Goal: Task Accomplishment & Management: Use online tool/utility

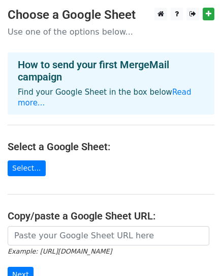
scroll to position [77, 0]
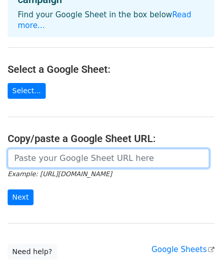
click at [35, 149] on input "url" at bounding box center [109, 158] width 202 height 19
paste input "https://docs.google.com/spreadsheets/d/1bqRfdQ8sgo6F9qHzbYefltnCrDfV0WL97GkpQxG…"
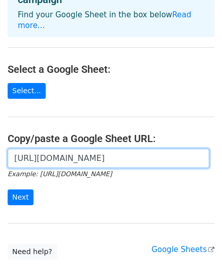
scroll to position [0, 224]
type input "https://docs.google.com/spreadsheets/d/1bqRfdQ8sgo6F9qHzbYefltnCrDfV0WL97GkpQxG…"
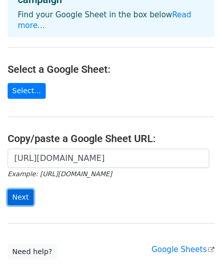
click at [18, 189] on input "Next" at bounding box center [21, 197] width 26 height 16
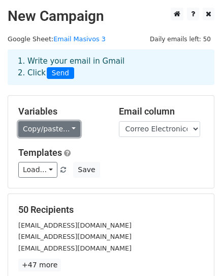
click at [71, 132] on link "Copy/paste..." at bounding box center [49, 129] width 62 height 16
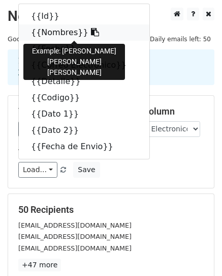
click at [57, 34] on link "{{Nombres}}" at bounding box center [84, 32] width 131 height 16
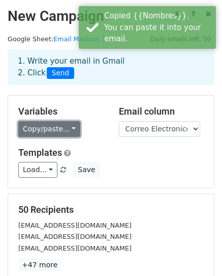
click at [46, 131] on link "Copy/paste..." at bounding box center [49, 129] width 62 height 16
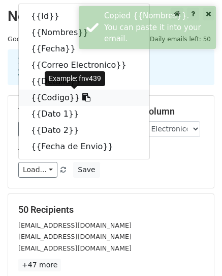
click at [51, 100] on link "{{Codigo}}" at bounding box center [84, 98] width 131 height 16
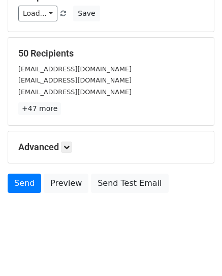
scroll to position [160, 0]
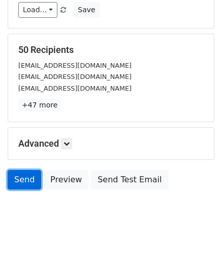
click at [24, 180] on link "Send" at bounding box center [25, 179] width 34 height 19
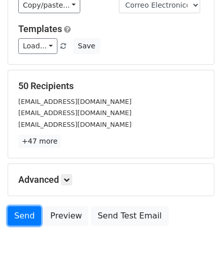
scroll to position [123, 0]
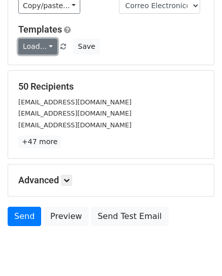
click at [51, 46] on link "Load..." at bounding box center [37, 47] width 39 height 16
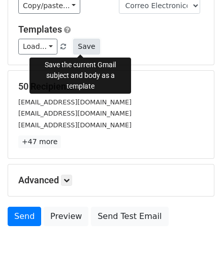
click at [81, 46] on button "Save" at bounding box center [86, 47] width 26 height 16
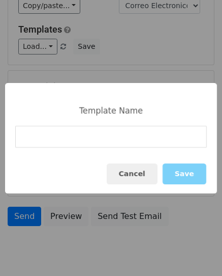
click at [133, 143] on input at bounding box center [111, 137] width 192 height 22
type input "Email masivo"
click at [177, 170] on button "Save" at bounding box center [185, 173] width 44 height 21
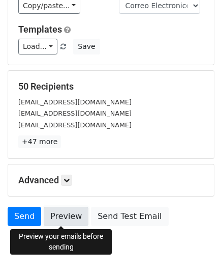
click at [71, 218] on link "Preview" at bounding box center [66, 216] width 45 height 19
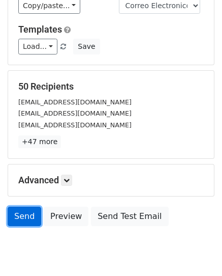
click at [19, 218] on link "Send" at bounding box center [25, 216] width 34 height 19
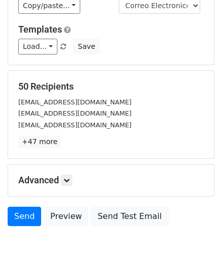
click at [97, 242] on body "New Campaign Daily emails left: 50 Google Sheet: Email Masivos 3 1. Write your …" at bounding box center [111, 77] width 222 height 387
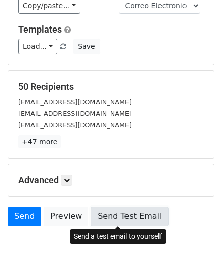
click at [123, 216] on link "Send Test Email" at bounding box center [129, 216] width 77 height 19
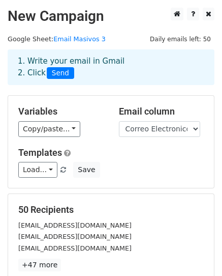
scroll to position [160, 0]
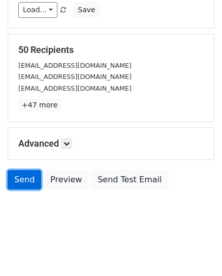
click at [27, 183] on link "Send" at bounding box center [25, 179] width 34 height 19
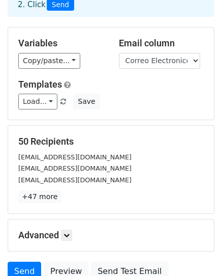
scroll to position [0, 0]
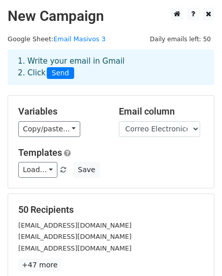
click at [59, 73] on span "Send" at bounding box center [60, 73] width 27 height 12
